Goal: Transaction & Acquisition: Subscribe to service/newsletter

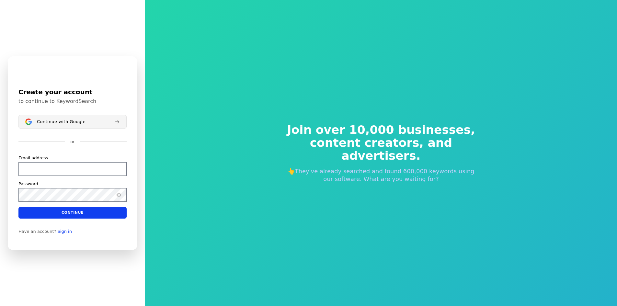
click at [405, 162] on div "Join over 10,000 businesses, content creators, and advertisers. 👆They've alread…" at bounding box center [380, 152] width 217 height 111
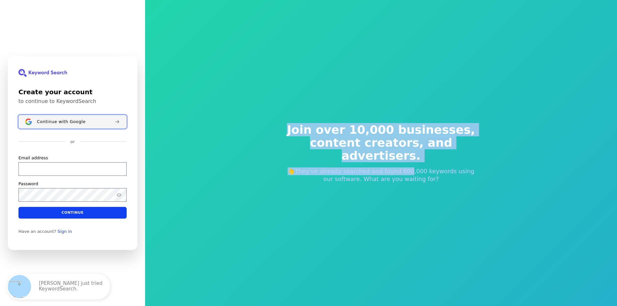
click at [94, 124] on div "Continue with Google" at bounding box center [73, 121] width 72 height 5
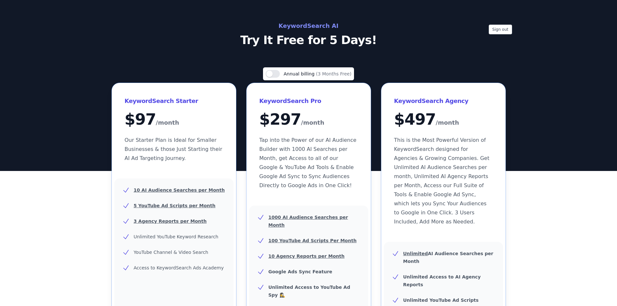
drag, startPoint x: 411, startPoint y: 27, endPoint x: 409, endPoint y: 31, distance: 4.9
drag, startPoint x: 414, startPoint y: 44, endPoint x: 279, endPoint y: 74, distance: 138.6
click at [274, 72] on button "Use setting" at bounding box center [272, 74] width 14 height 8
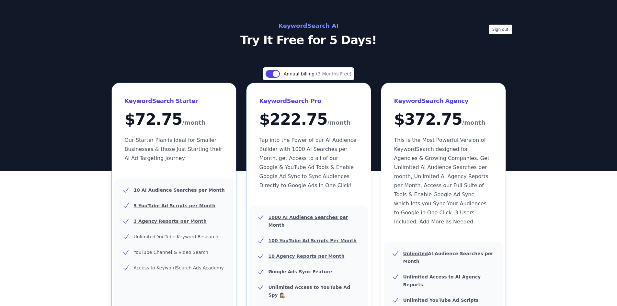
drag, startPoint x: 391, startPoint y: 48, endPoint x: 409, endPoint y: 47, distance: 18.5
click at [409, 47] on div "Sign out KeywordSearch AI Try It Free for 5 Days!" at bounding box center [308, 85] width 617 height 171
drag, startPoint x: 407, startPoint y: 54, endPoint x: 401, endPoint y: 60, distance: 8.2
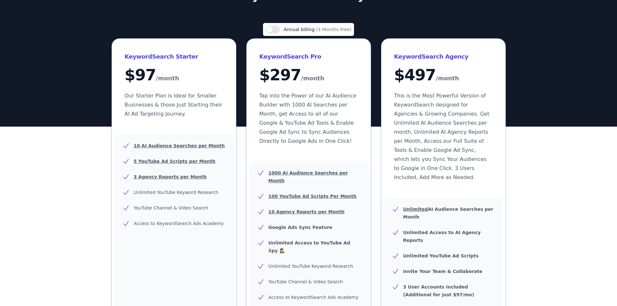
scroll to position [162, 0]
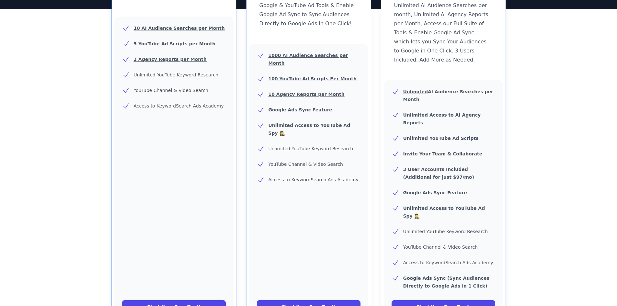
click at [497, 166] on div "Sign out KeywordSearch AI Try It Free for 5 Days! Use setting Annual billing (3…" at bounding box center [308, 196] width 617 height 716
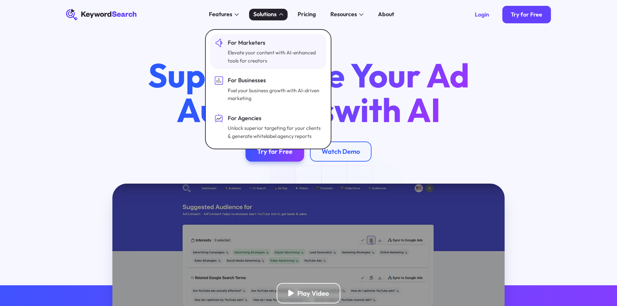
click at [257, 55] on div "Elevate your content with AI-enhanced tools for creators" at bounding box center [274, 57] width 93 height 16
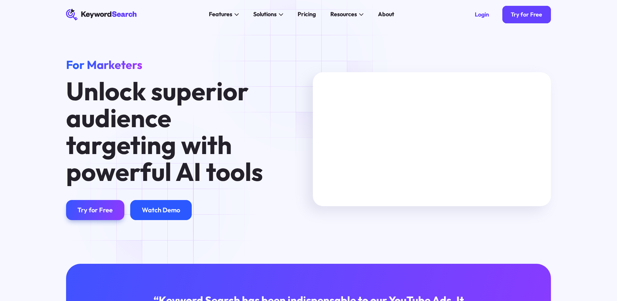
click at [164, 210] on div "Watch Demo" at bounding box center [161, 210] width 38 height 8
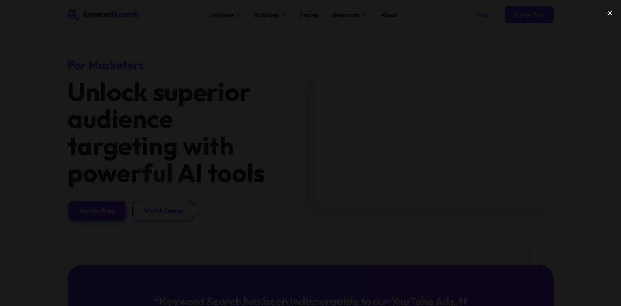
click at [609, 11] on div "close lightbox" at bounding box center [610, 13] width 22 height 14
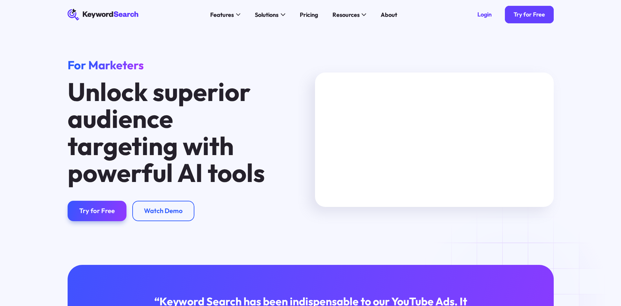
click at [609, 11] on div "close lightbox" at bounding box center [610, 13] width 22 height 14
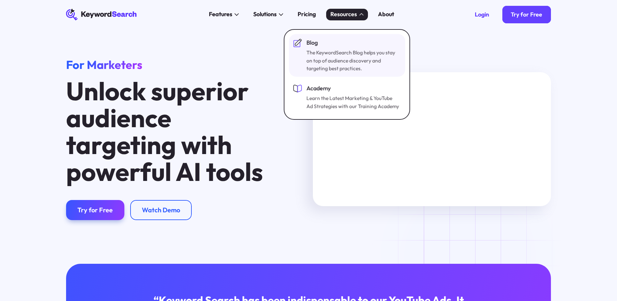
click at [337, 63] on div "The KeywordSearch Blog helps you stay on top of audience discovery and targetin…" at bounding box center [352, 61] width 93 height 24
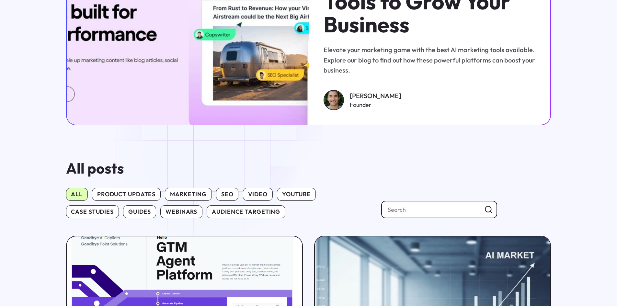
scroll to position [259, 0]
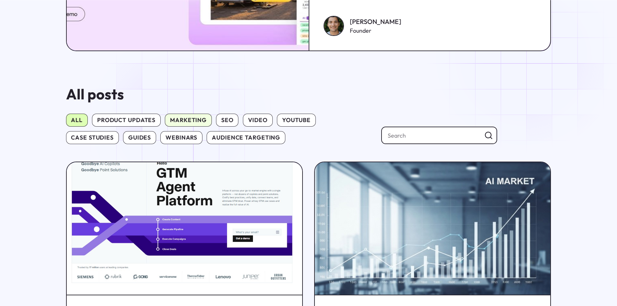
click at [180, 121] on span "marketing" at bounding box center [188, 120] width 47 height 13
click at [165, 114] on input "marketing" at bounding box center [165, 114] width 0 height 0
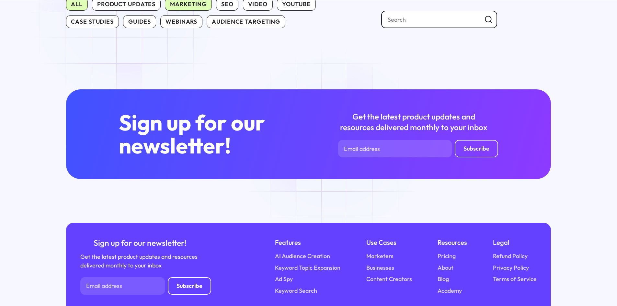
scroll to position [435, 0]
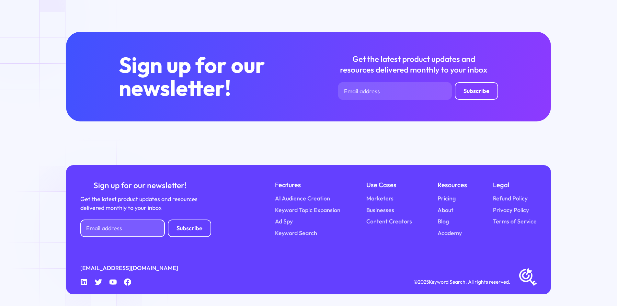
click at [102, 234] on input "Newsletter Form" at bounding box center [122, 227] width 84 height 17
type input "mdsohanhossainfreelancer@gmail.com"
click at [295, 198] on link "AI Audience Creation" at bounding box center [302, 198] width 55 height 9
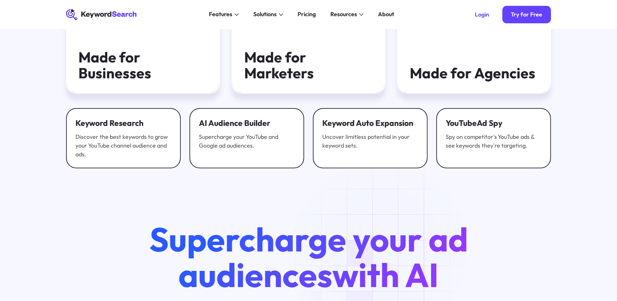
scroll to position [2090, 0]
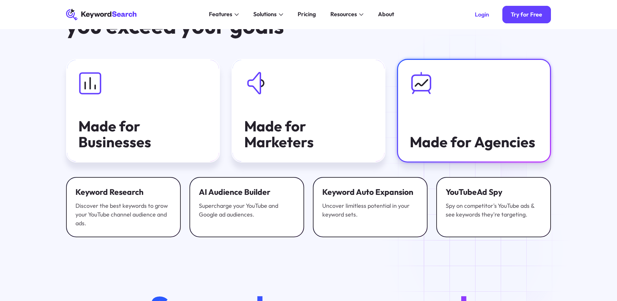
click at [466, 123] on link "Made for Agencies" at bounding box center [474, 111] width 154 height 104
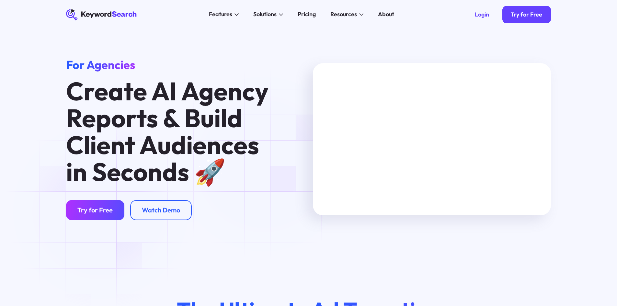
click at [101, 211] on div "Try for Free" at bounding box center [94, 210] width 35 height 8
